Goal: Communication & Community: Participate in discussion

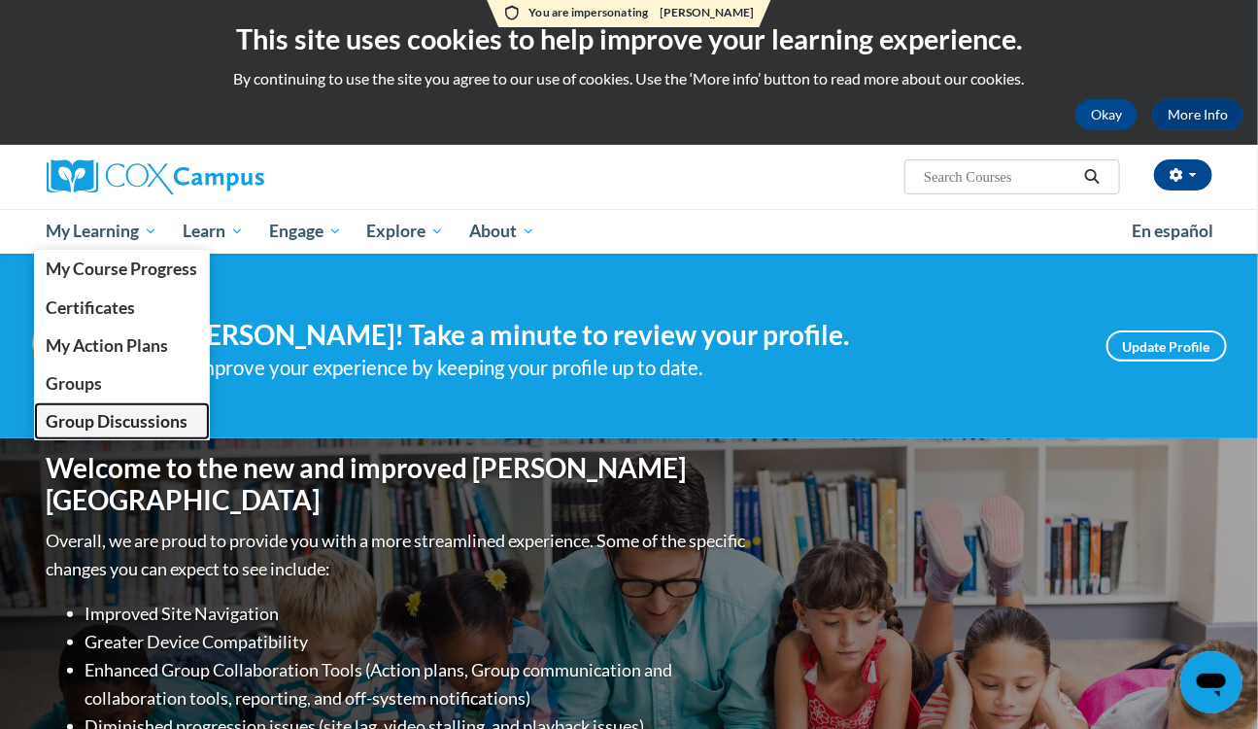
click at [127, 419] on span "Group Discussions" at bounding box center [117, 421] width 142 height 20
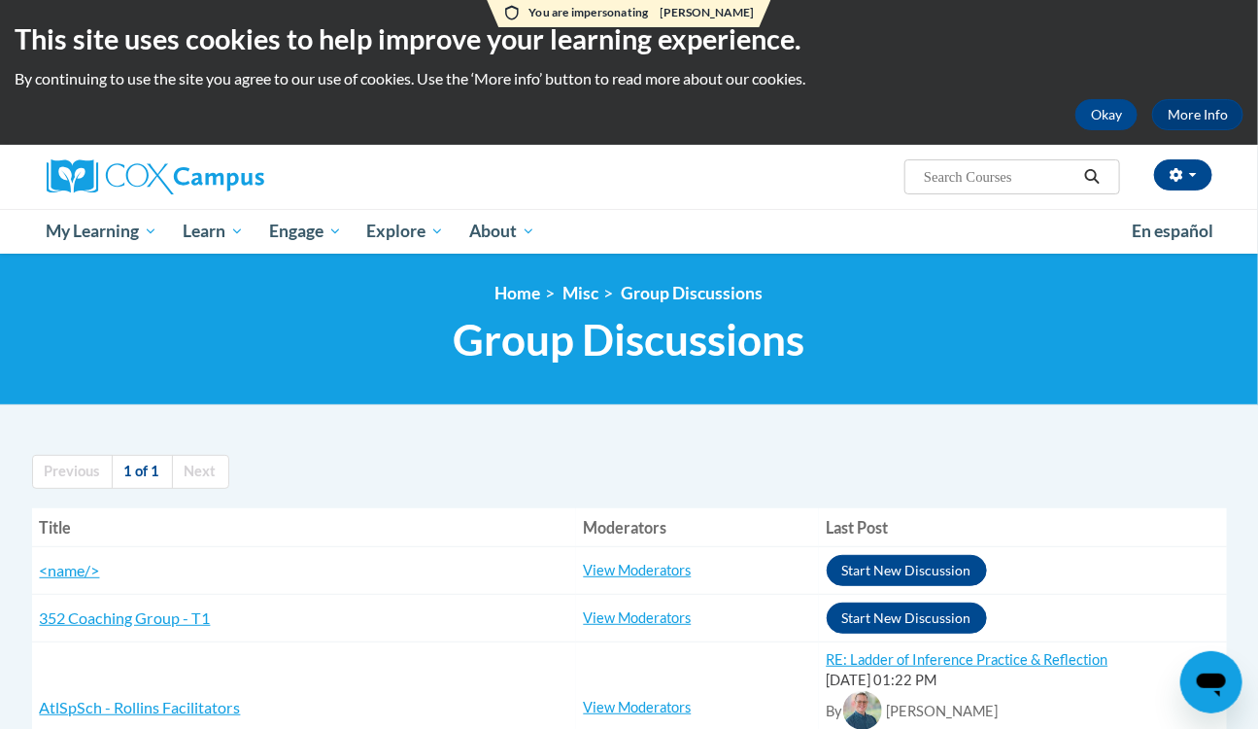
click at [350, 456] on ul "Previous 1 of 1 Next" at bounding box center [629, 472] width 1195 height 34
